Goal: Task Accomplishment & Management: Manage account settings

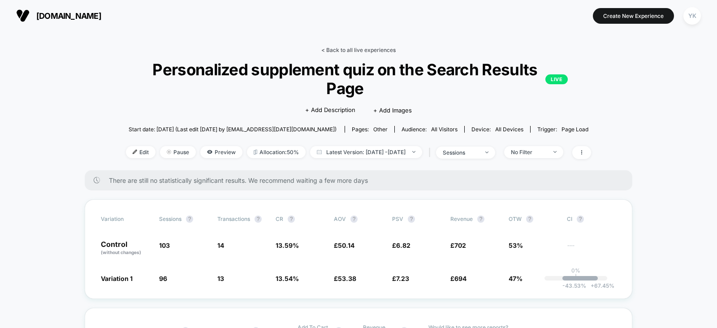
click at [352, 49] on link "< Back to all live experiences" at bounding box center [358, 50] width 74 height 7
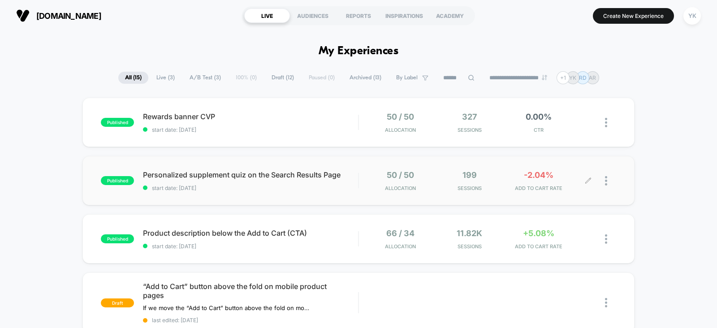
click at [603, 185] on div at bounding box center [602, 180] width 28 height 21
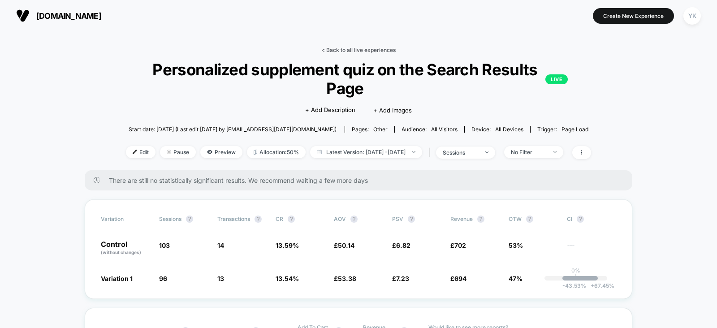
click at [325, 52] on link "< Back to all live experiences" at bounding box center [358, 50] width 74 height 7
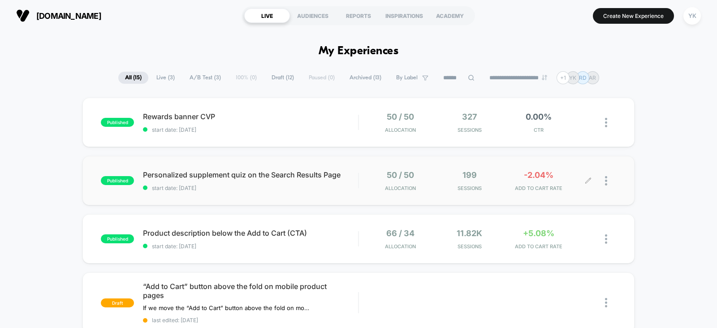
click at [609, 189] on div at bounding box center [610, 180] width 11 height 21
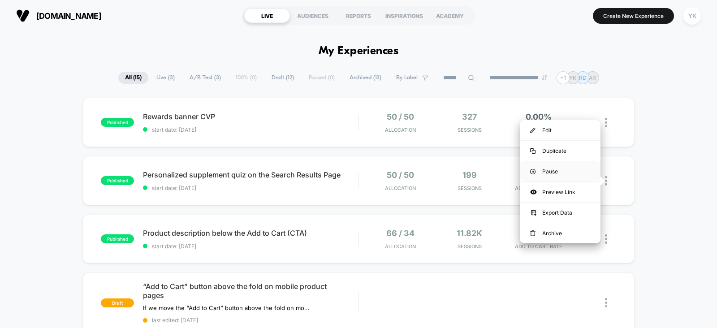
click at [561, 169] on div "Pause" at bounding box center [560, 171] width 81 height 20
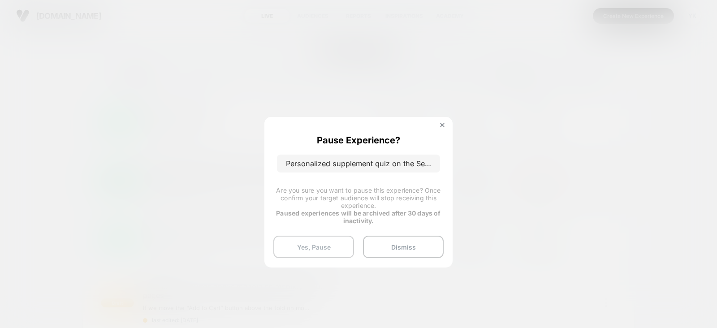
click at [322, 241] on button "Yes, Pause" at bounding box center [313, 247] width 81 height 22
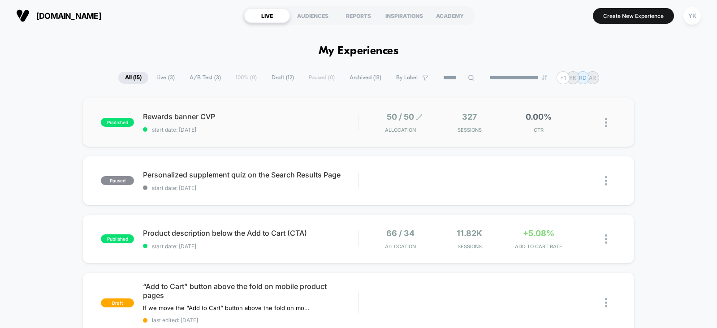
click at [408, 120] on span "50 / 50" at bounding box center [400, 116] width 27 height 9
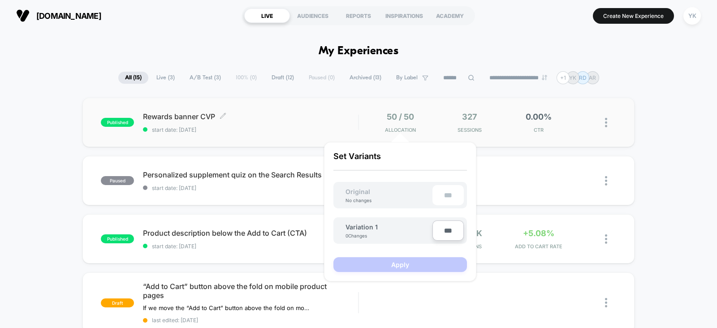
click at [326, 118] on span "Rewards banner CVP Click to edit experience details" at bounding box center [250, 116] width 215 height 9
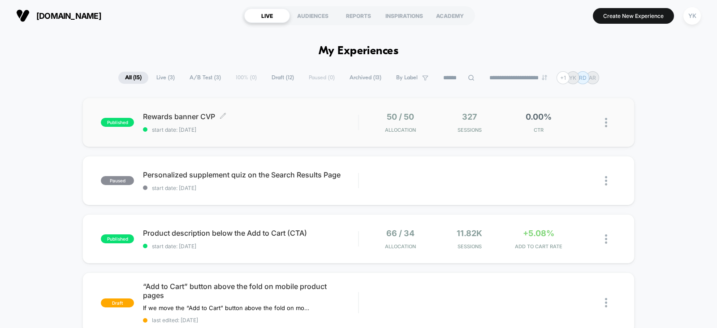
click at [256, 119] on span "Rewards banner CVP Click to edit experience details" at bounding box center [250, 116] width 215 height 9
click at [605, 123] on img at bounding box center [606, 122] width 2 height 9
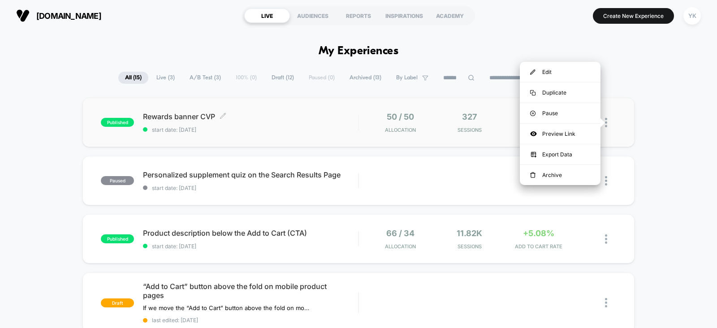
click at [291, 123] on div "Rewards banner CVP Click to edit experience details Click to edit experience de…" at bounding box center [250, 122] width 215 height 21
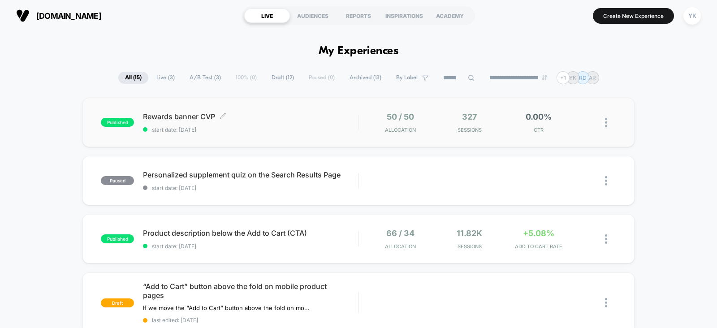
click at [161, 120] on span "Rewards banner CVP Click to edit experience details" at bounding box center [250, 116] width 215 height 9
click at [390, 121] on span "50 / 50" at bounding box center [400, 116] width 27 height 9
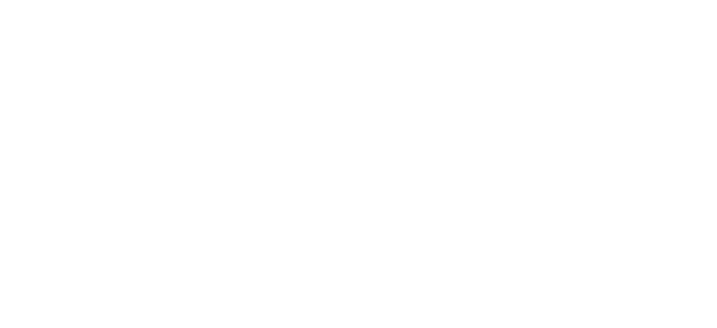
click at [474, 117] on html "Navigated to [DOMAIN_NAME] | No-code CRO for Shopify 1" at bounding box center [358, 164] width 717 height 328
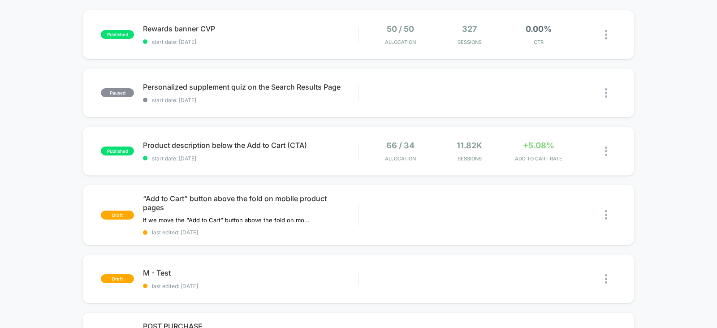
scroll to position [89, 0]
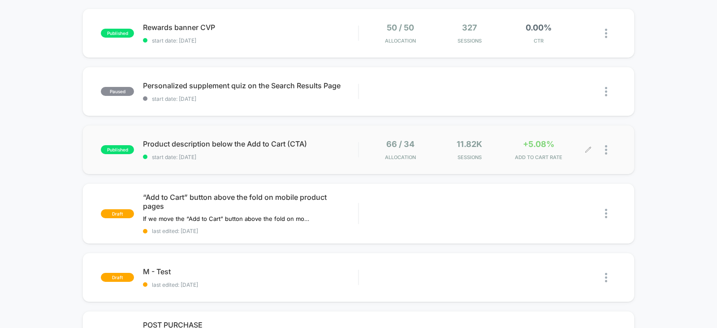
click at [468, 149] on span "11.82k" at bounding box center [469, 143] width 26 height 9
